Goal: Book appointment/travel/reservation

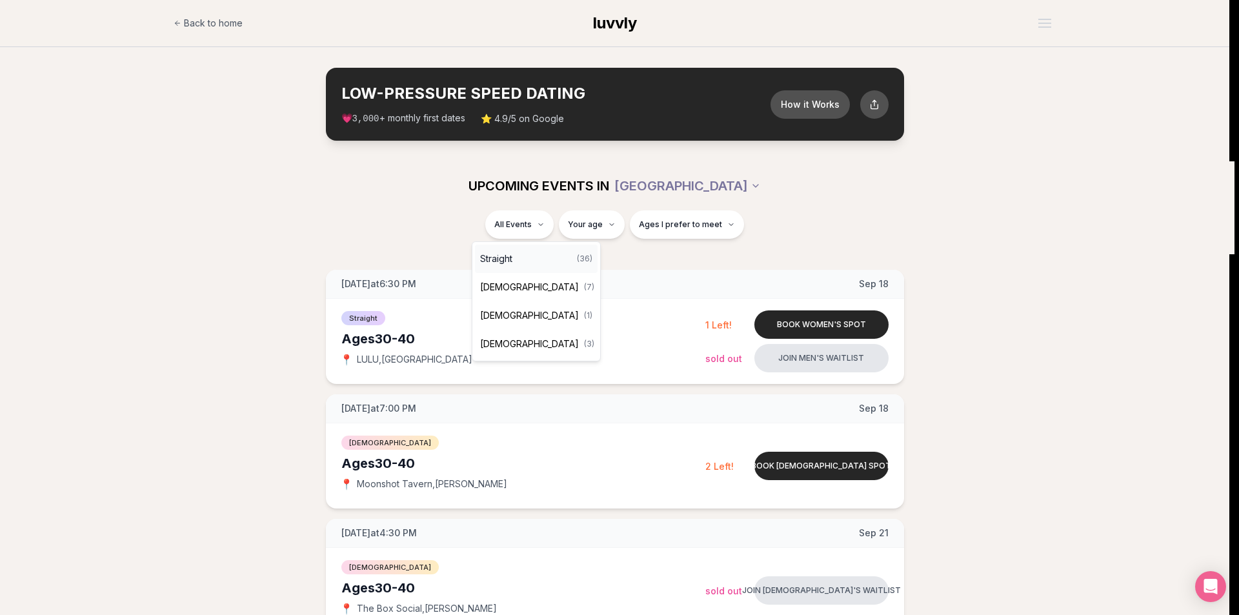
click at [528, 257] on div "Straight ( 36 )" at bounding box center [536, 259] width 123 height 28
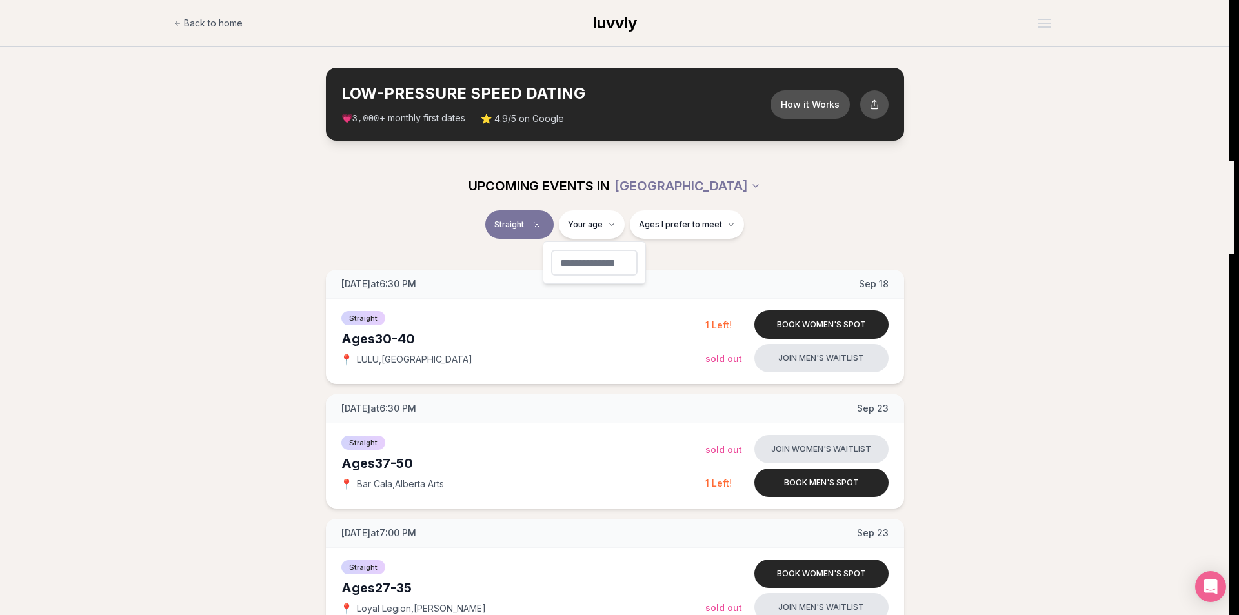
type input "**"
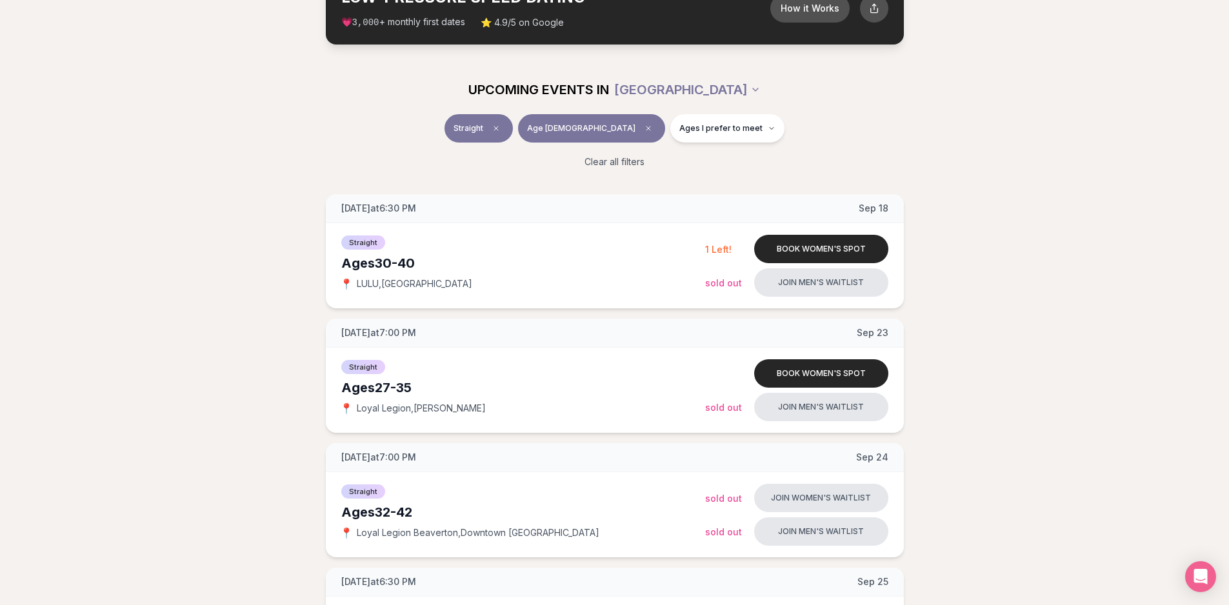
scroll to position [194, 0]
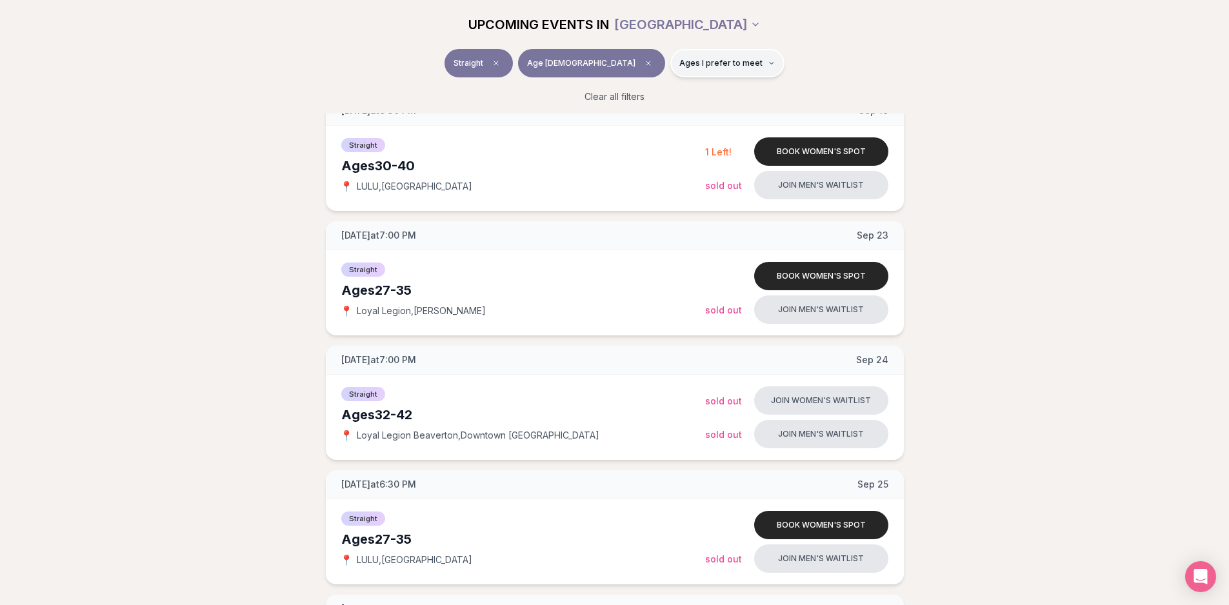
click at [692, 50] on button "Ages I prefer to meet" at bounding box center [728, 63] width 114 height 28
click at [683, 88] on div "Younger than me Around my age Older than me" at bounding box center [686, 113] width 129 height 66
click at [680, 93] on span "Younger than me" at bounding box center [685, 94] width 72 height 13
click at [641, 93] on button "Younger than me" at bounding box center [636, 95] width 10 height 10
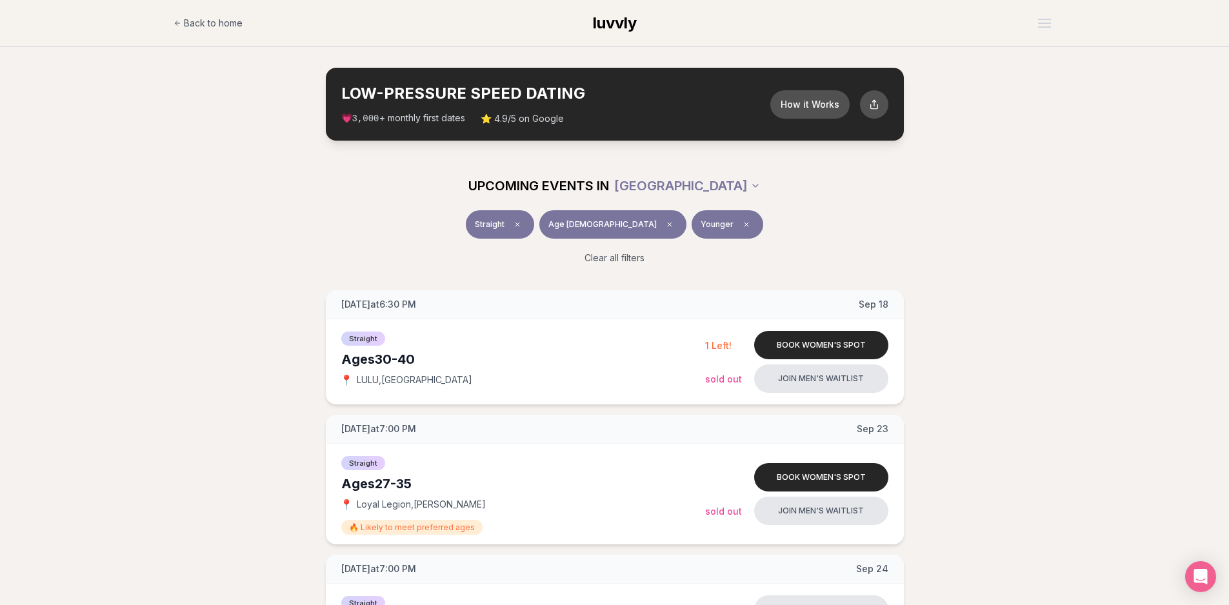
click at [953, 177] on div "UPCOMING EVENTS IN [GEOGRAPHIC_DATA]" at bounding box center [615, 186] width 723 height 28
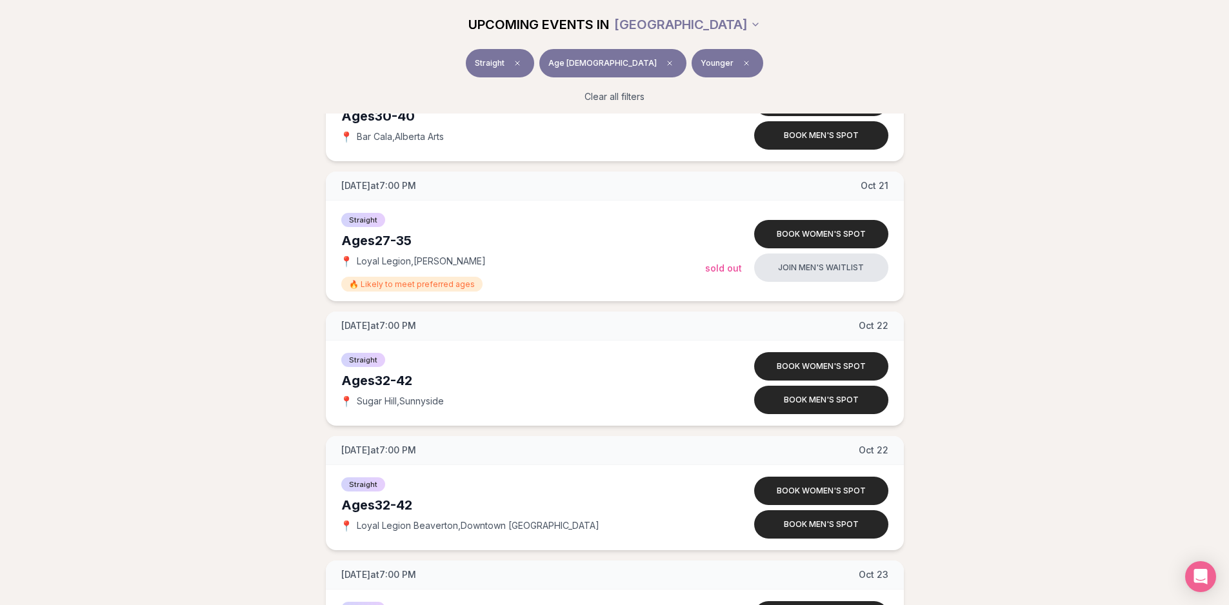
scroll to position [2225, 0]
